Goal: Information Seeking & Learning: Find specific fact

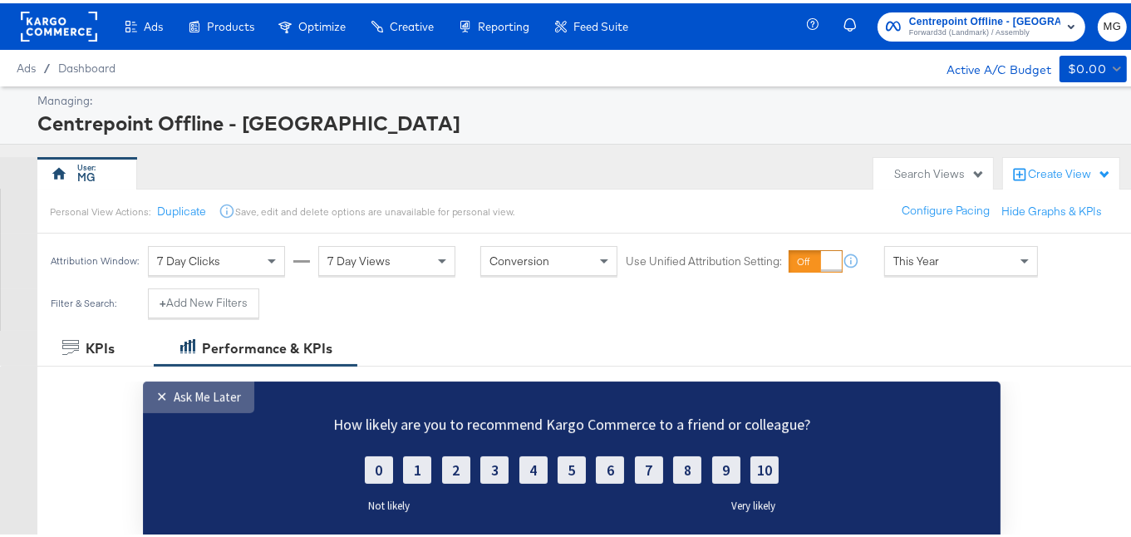
click at [170, 390] on div "✕" at bounding box center [164, 395] width 17 height 17
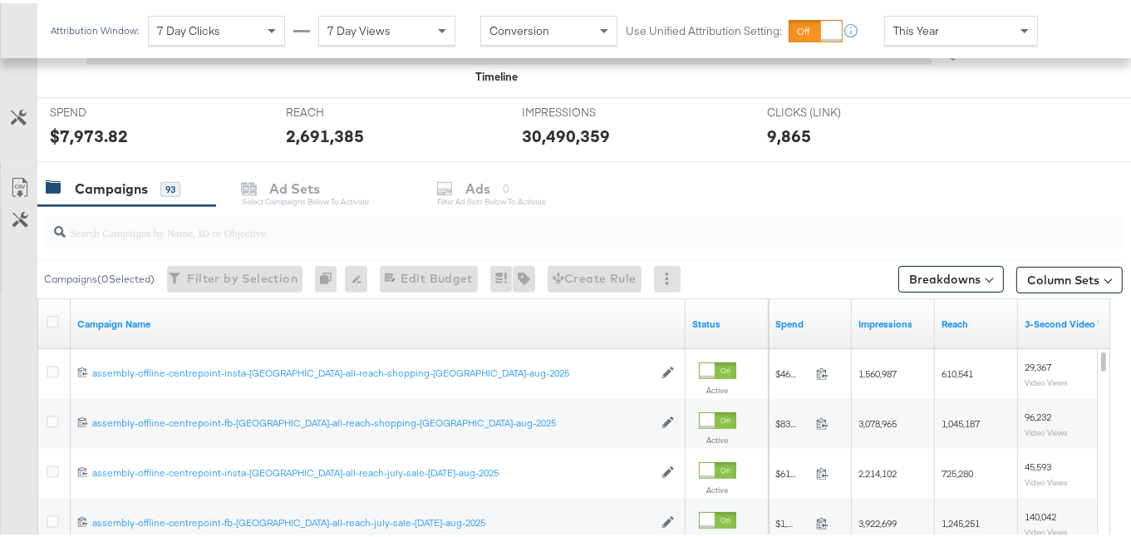
scroll to position [599, 0]
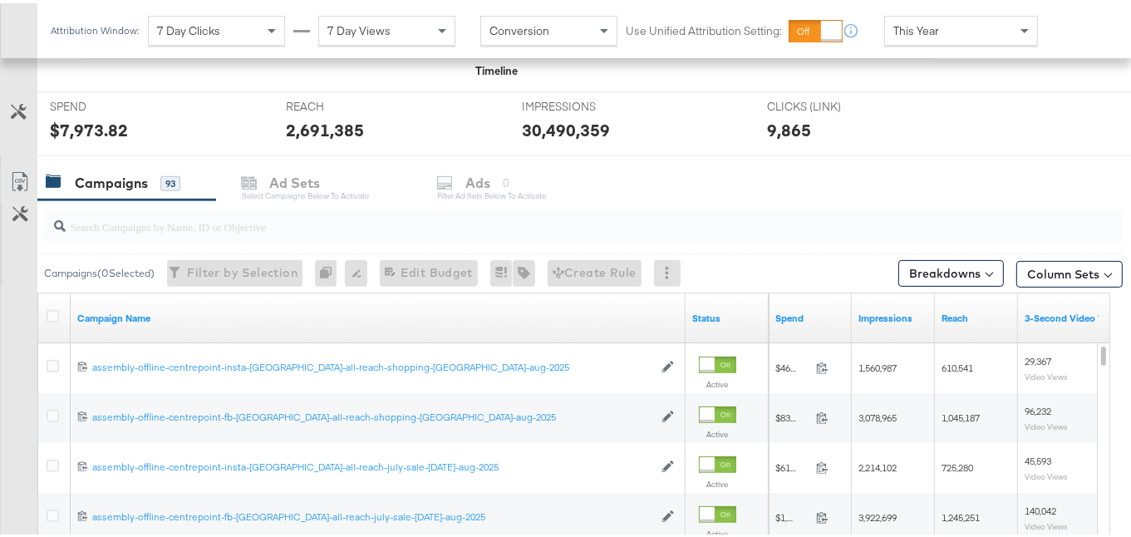
click at [740, 217] on input "search" at bounding box center [547, 216] width 962 height 32
click at [280, 224] on input "bonanza" at bounding box center [547, 216] width 962 height 32
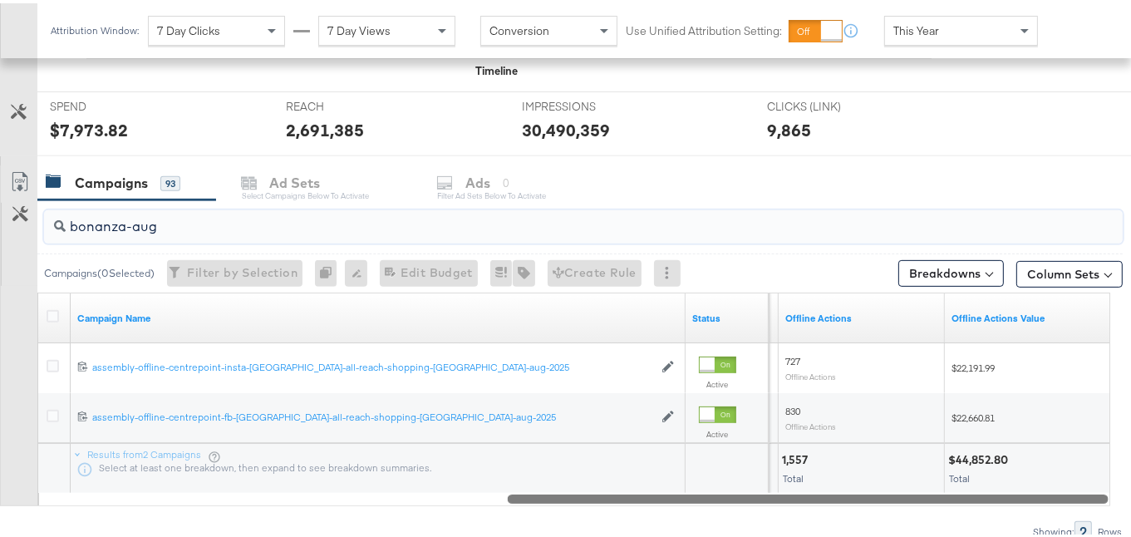
drag, startPoint x: 406, startPoint y: 496, endPoint x: 1001, endPoint y: 460, distance: 596.1
click at [1001, 463] on div "Campaign Name Status Clicks (Link) Offline Actions Offline Actions Value 120229…" at bounding box center [573, 396] width 1073 height 214
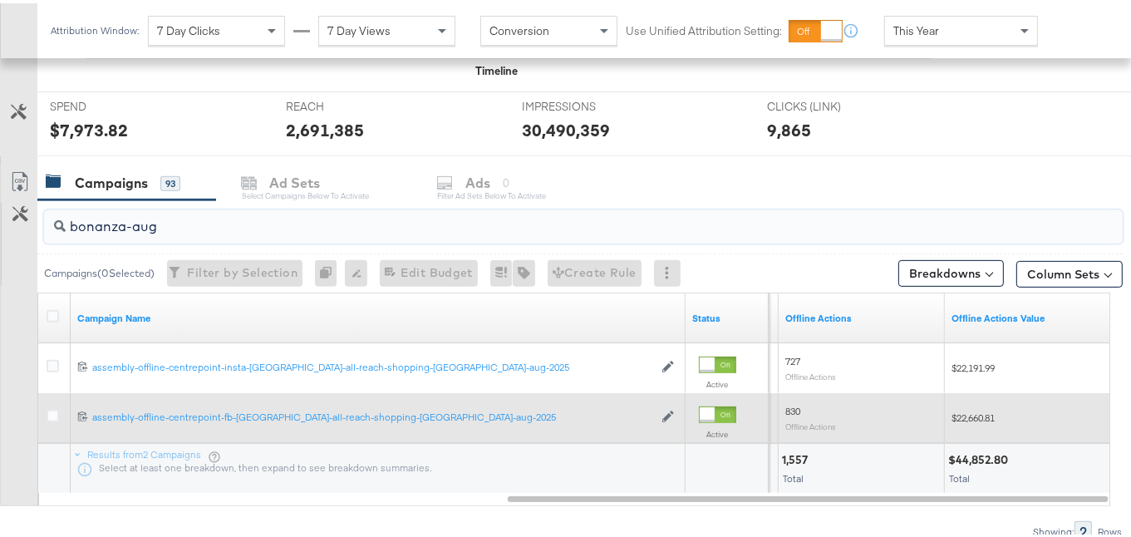
type input "bonanza-aug"
click at [977, 415] on span "$22,660.81" at bounding box center [973, 414] width 43 height 12
copy span "22,660.81"
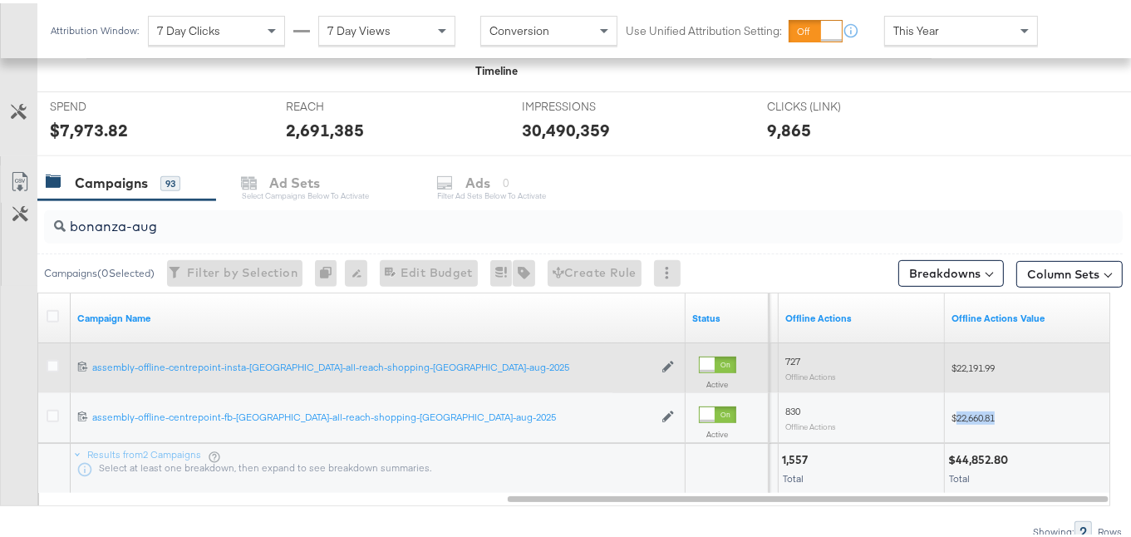
click at [974, 363] on span "$22,191.99" at bounding box center [973, 364] width 43 height 12
copy span "22,191.99"
